Goal: Find specific page/section: Find specific page/section

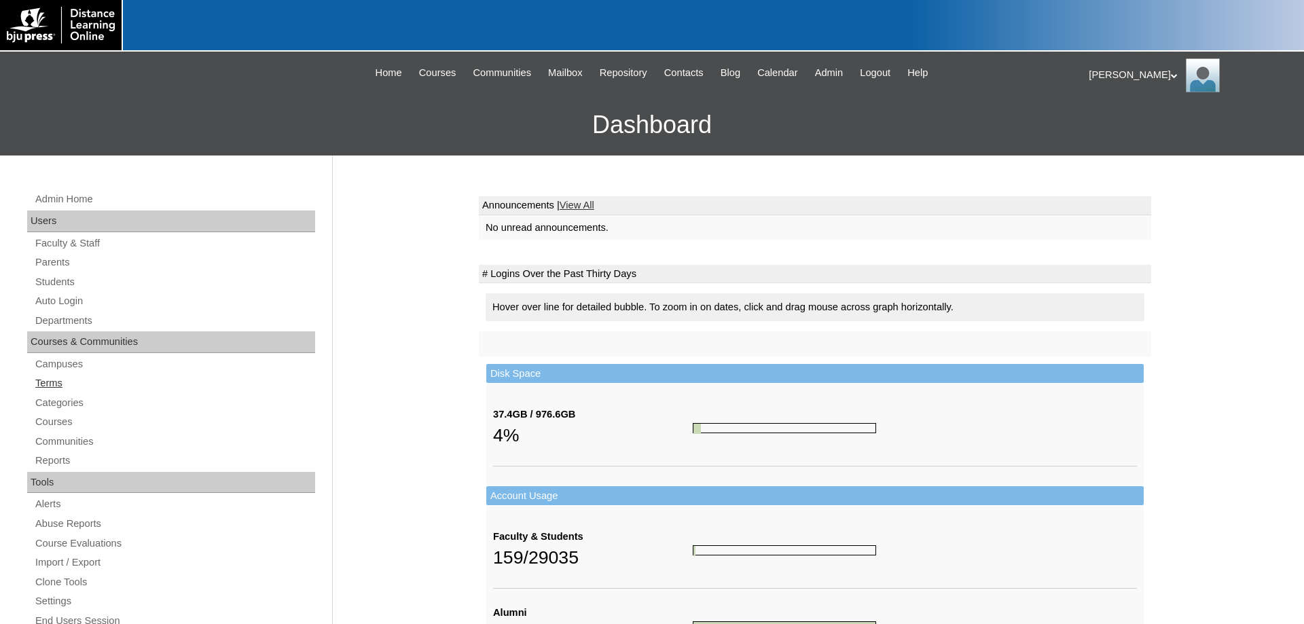
click at [50, 384] on link "Terms" at bounding box center [174, 383] width 281 height 17
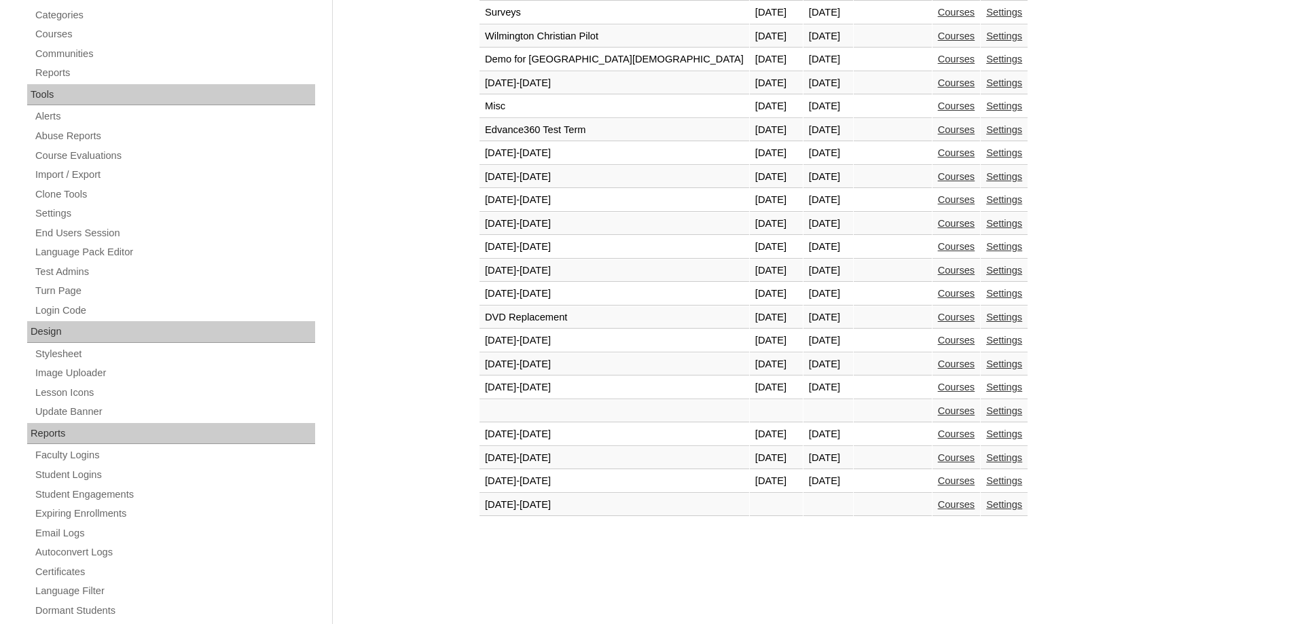
scroll to position [485, 0]
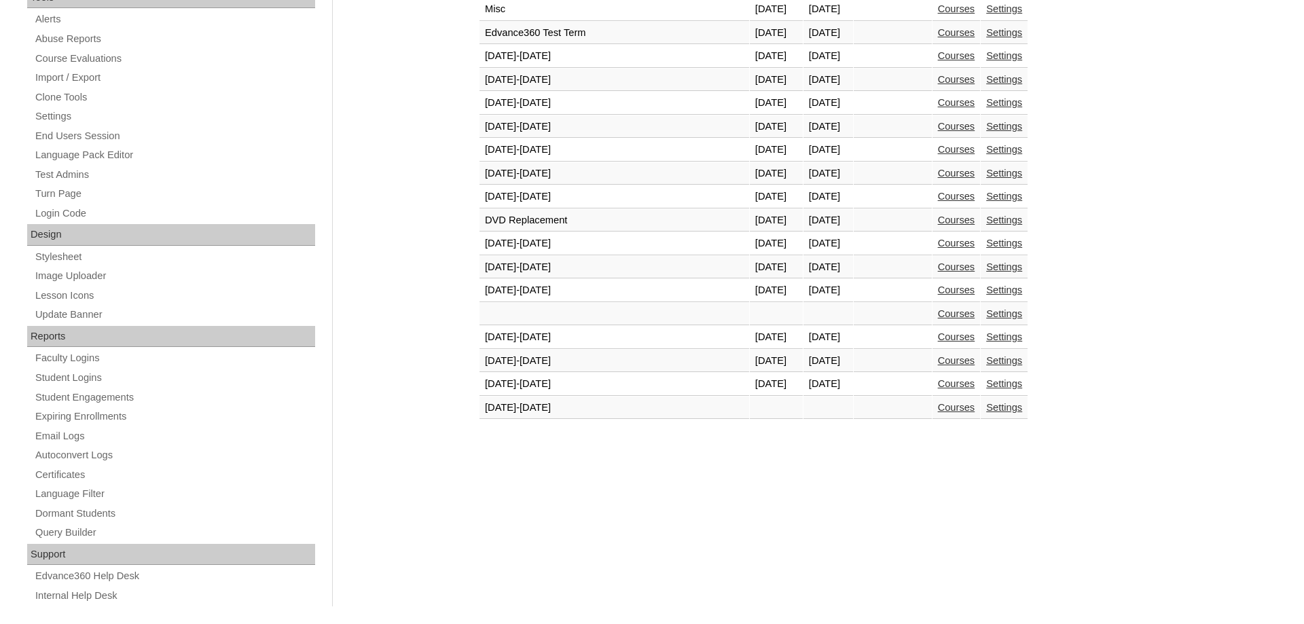
click at [938, 411] on link "Courses" at bounding box center [956, 407] width 37 height 11
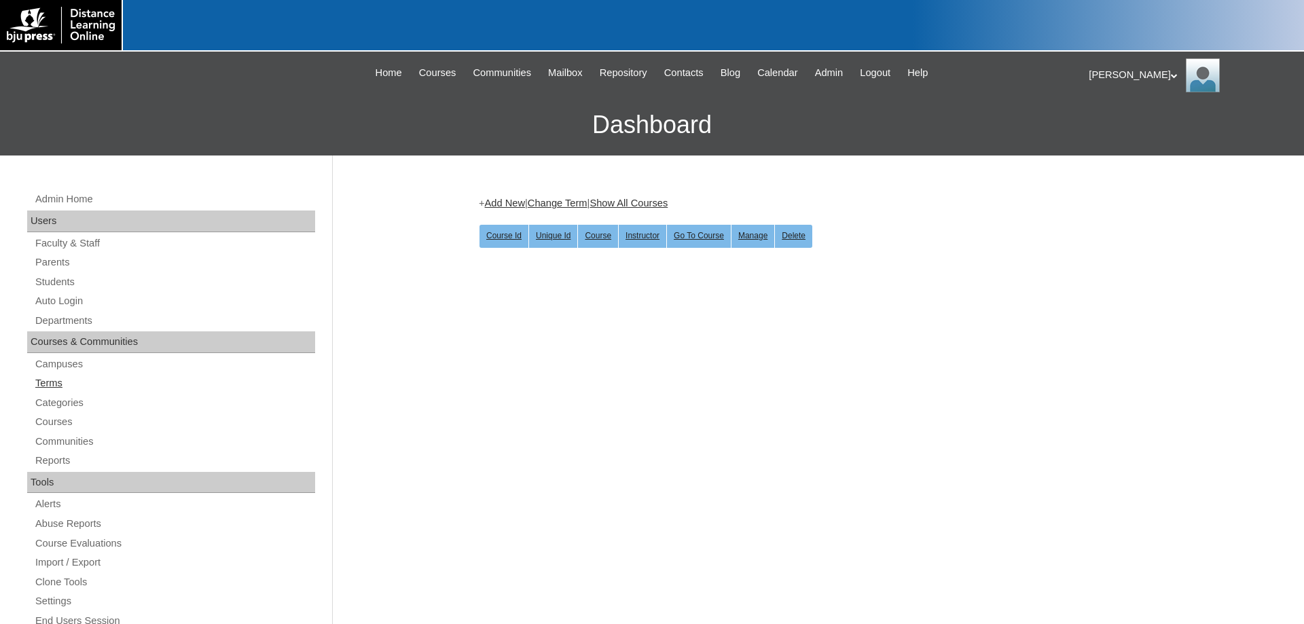
click at [60, 382] on link "Terms" at bounding box center [174, 383] width 281 height 17
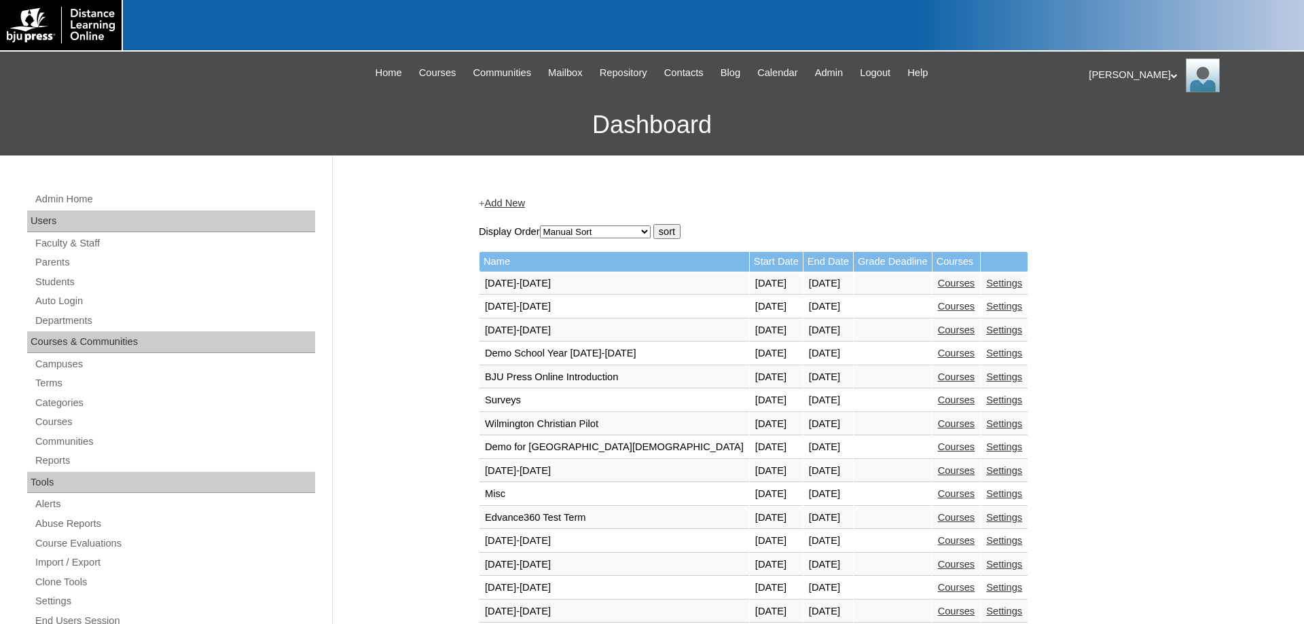
scroll to position [416, 0]
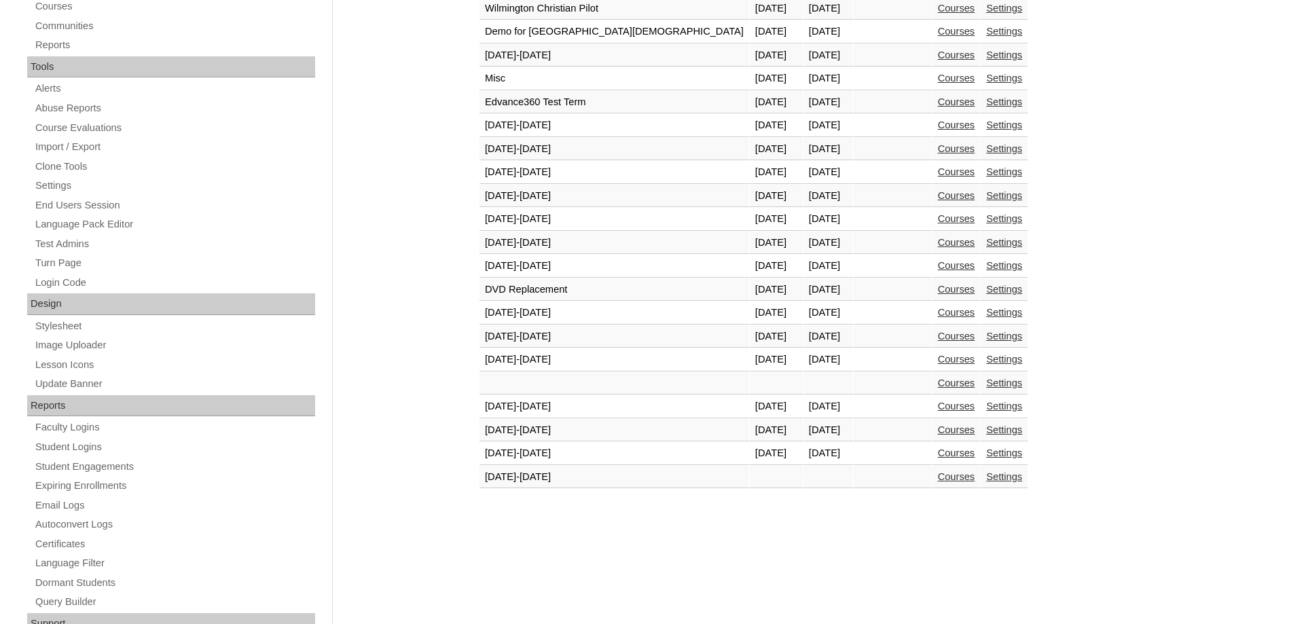
click at [938, 457] on link "Courses" at bounding box center [956, 453] width 37 height 11
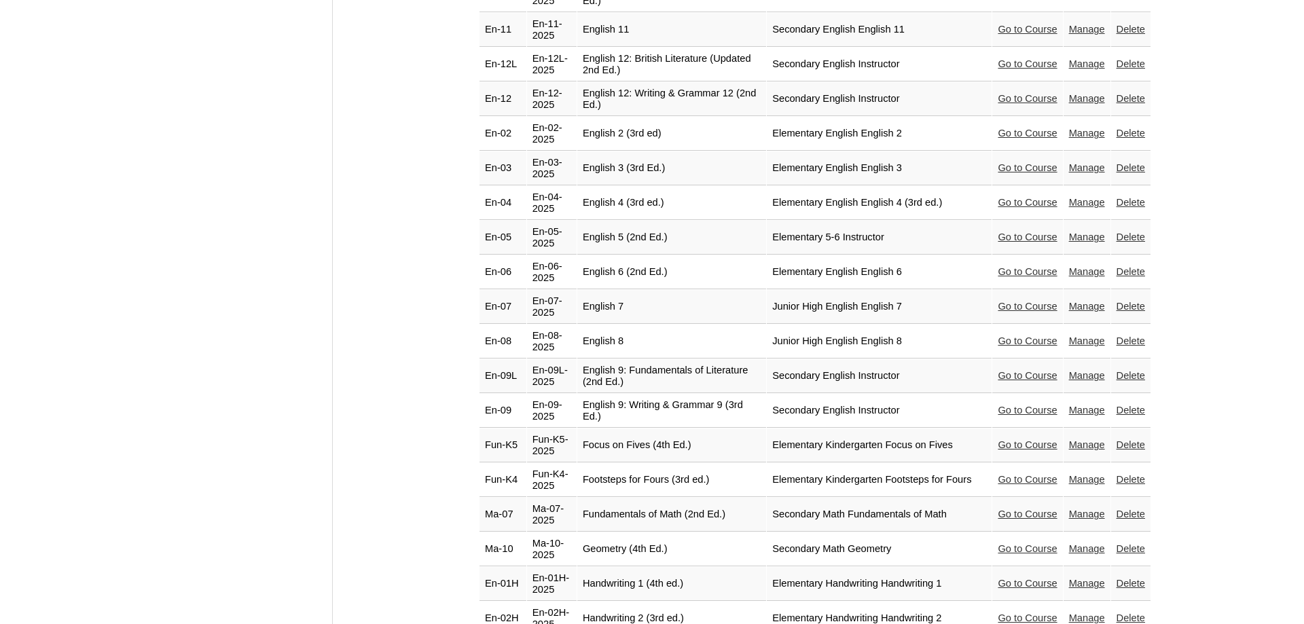
scroll to position [1732, 0]
